Goal: Transaction & Acquisition: Purchase product/service

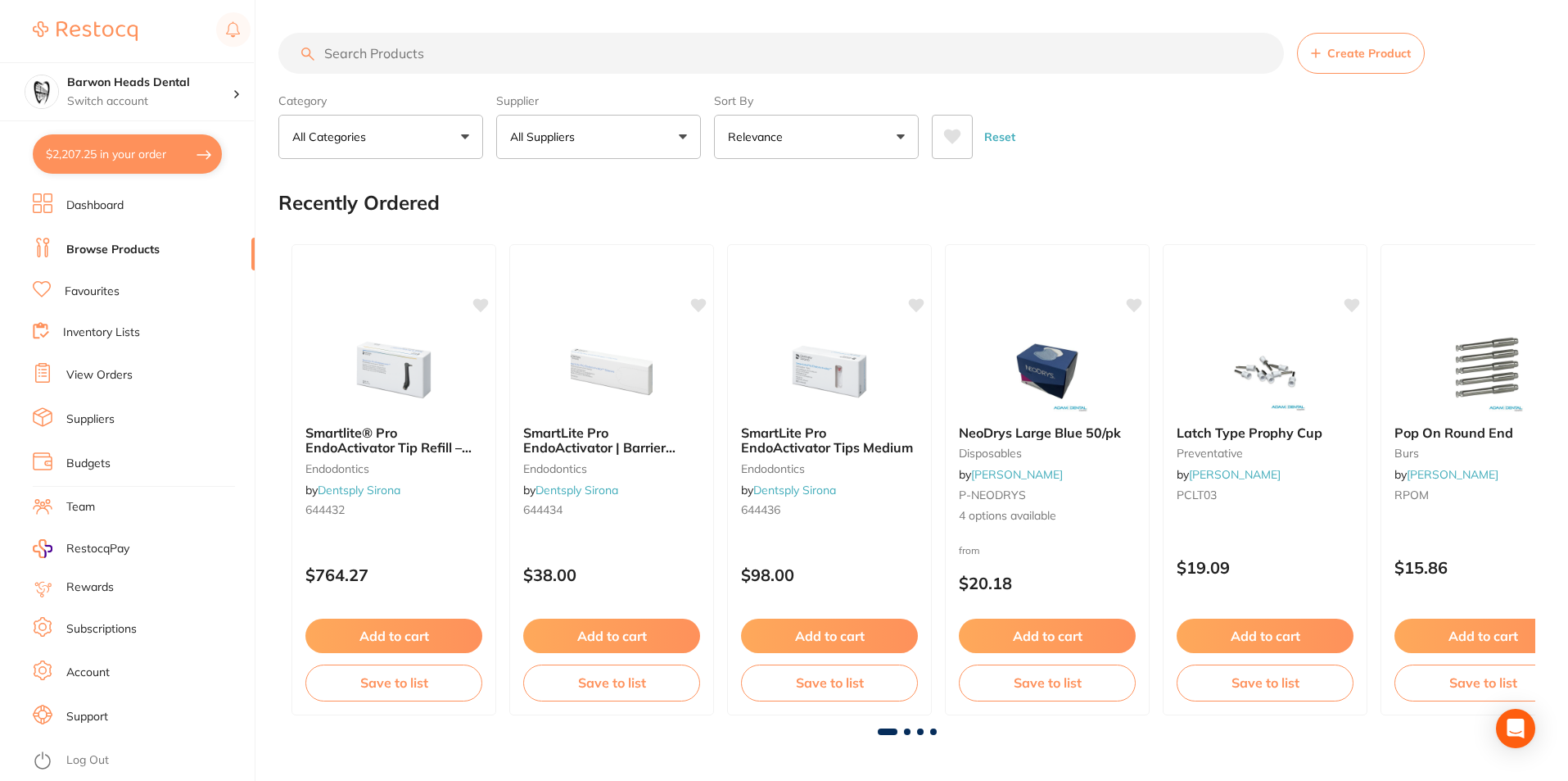
click at [108, 150] on button "$2,207.25 in your order" at bounding box center [127, 153] width 189 height 39
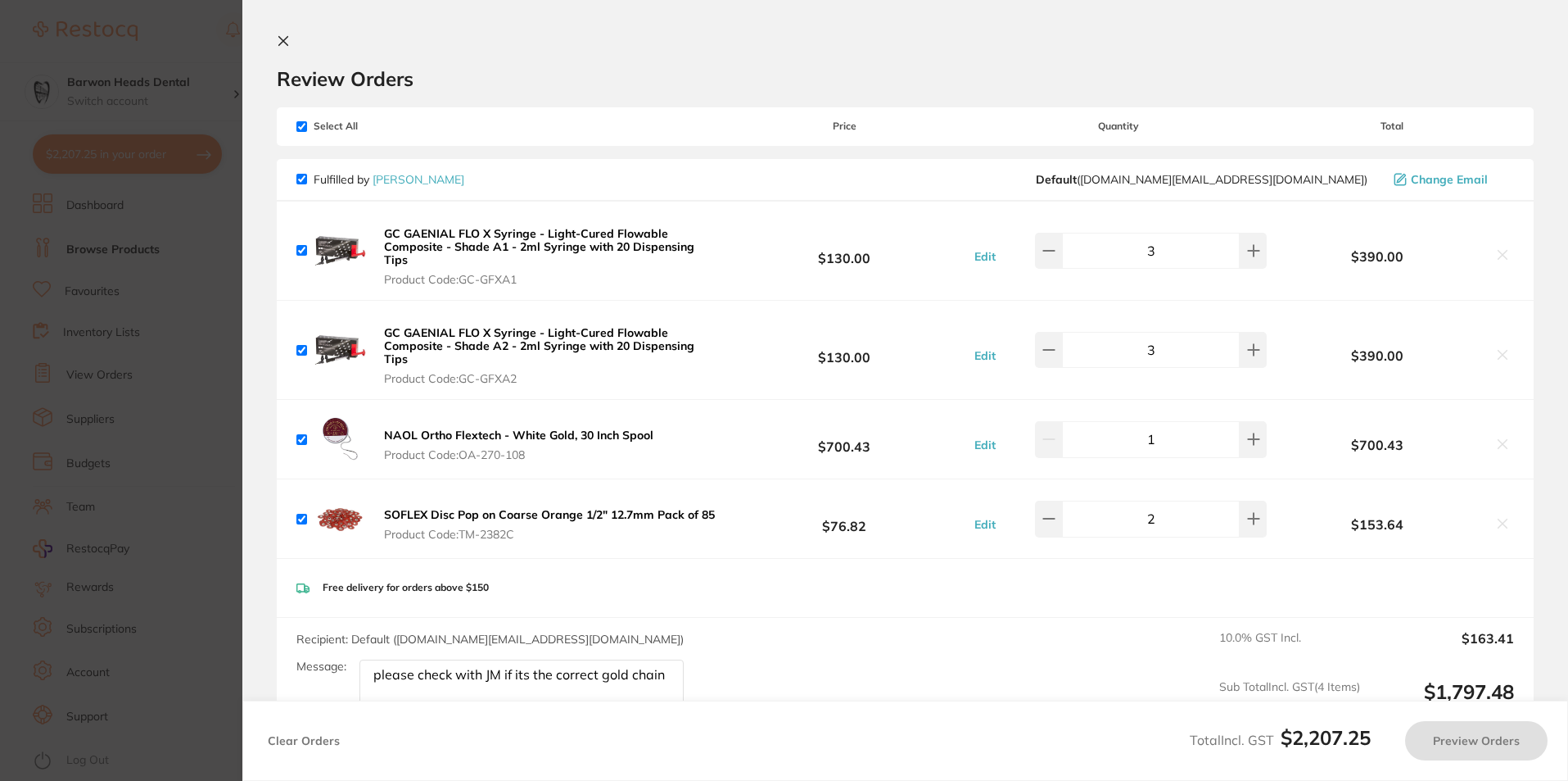
checkbox input "true"
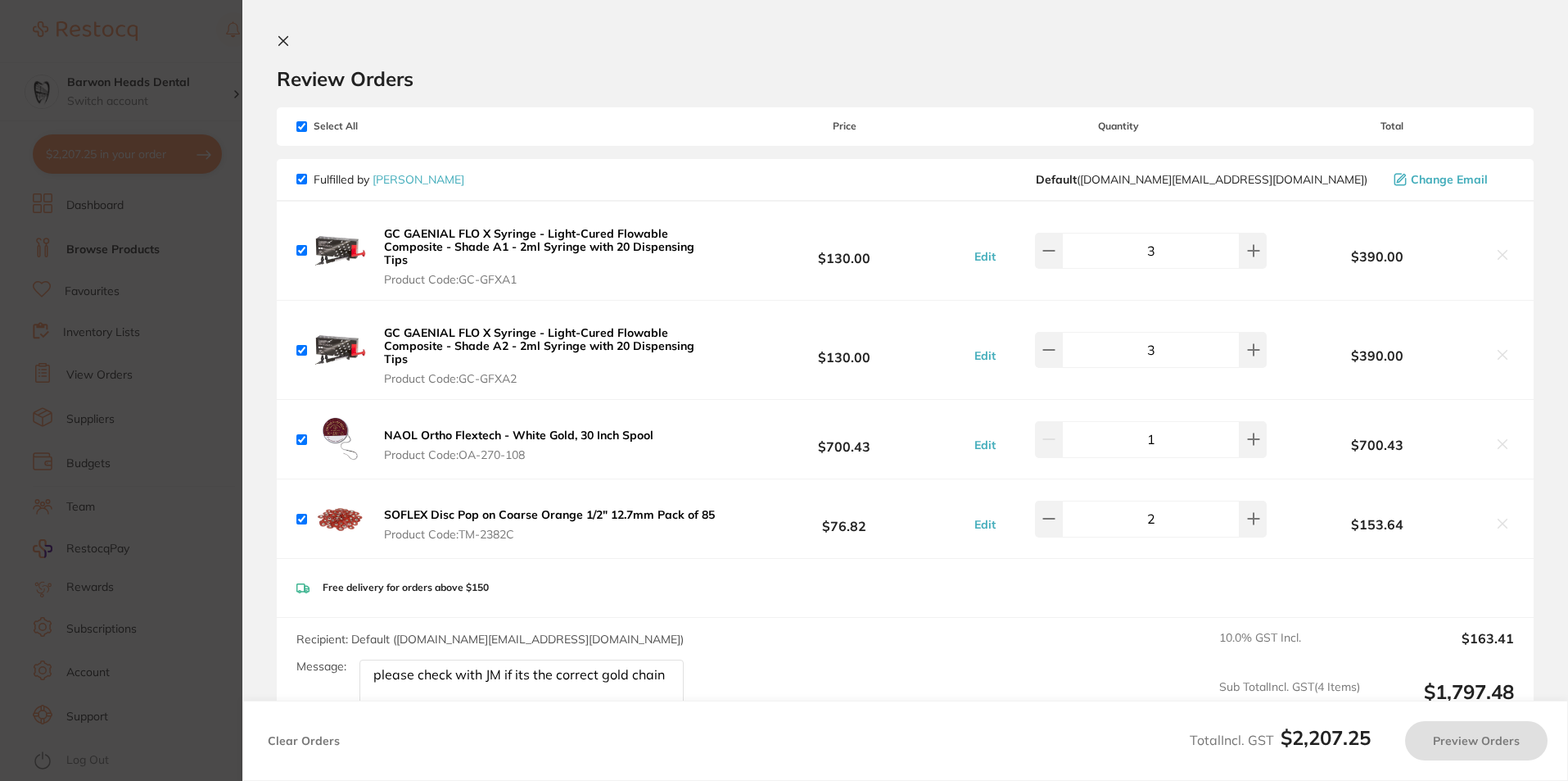
checkbox input "true"
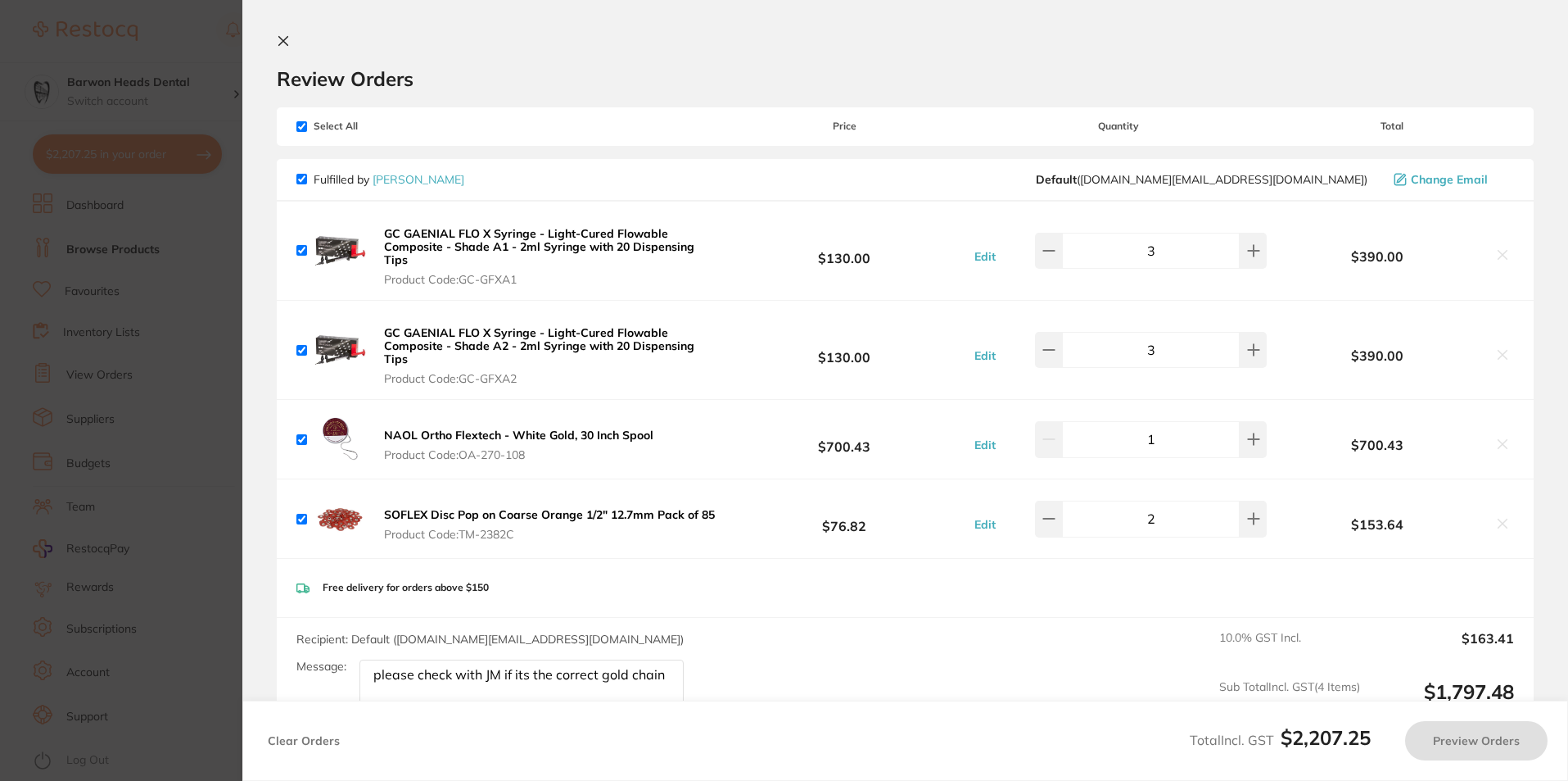
checkbox input "true"
